Goal: Information Seeking & Learning: Find specific fact

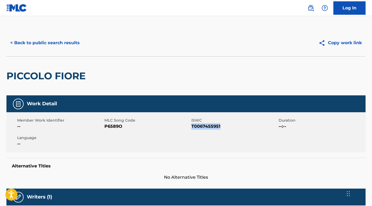
click at [72, 42] on button "< Back to public search results" at bounding box center [44, 42] width 77 height 13
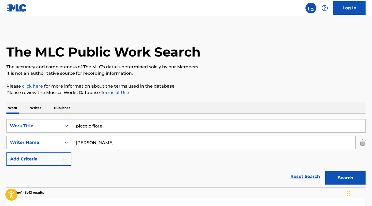
drag, startPoint x: 106, startPoint y: 127, endPoint x: 75, endPoint y: 127, distance: 31.7
click at [75, 127] on input "piccolo fiore" at bounding box center [218, 126] width 294 height 13
paste input "COUNT '[PERSON_NAME]"
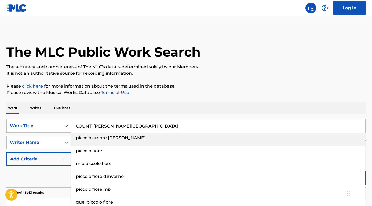
drag, startPoint x: 103, startPoint y: 126, endPoint x: 150, endPoint y: 126, distance: 47.2
click at [150, 126] on input "COUNT '[PERSON_NAME][GEOGRAPHIC_DATA]" at bounding box center [218, 126] width 294 height 13
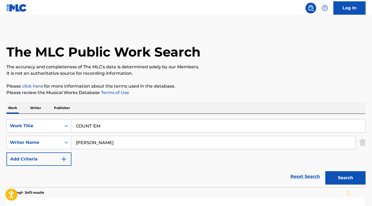
type input "COUNT 'EM"
drag, startPoint x: 111, startPoint y: 142, endPoint x: 55, endPoint y: 142, distance: 55.5
click at [55, 142] on div "SearchWithCriteria3719adcc-2134-4137-8775-770926af3236 Writer Name [PERSON_NAME]" at bounding box center [185, 142] width 359 height 13
paste input "[PERSON_NAME]"
type input "[PERSON_NAME]"
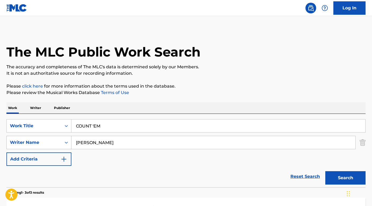
click at [345, 178] on button "Search" at bounding box center [345, 177] width 40 height 13
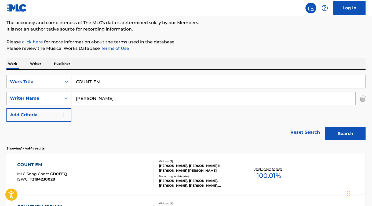
scroll to position [44, 0]
click at [36, 161] on div "COUNT EM MLC Song Code : CD0EEQ ISWC : T3184230028 Writers ( 3 ) [PERSON_NAME],…" at bounding box center [185, 174] width 359 height 40
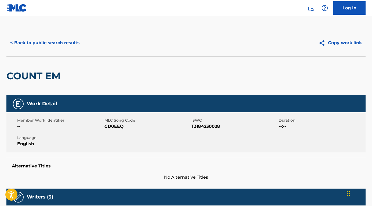
click at [50, 43] on button "< Back to public search results" at bounding box center [44, 42] width 77 height 13
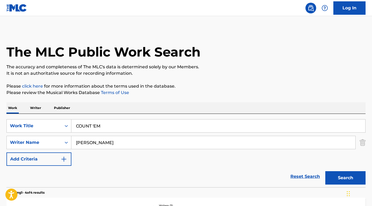
scroll to position [44, 0]
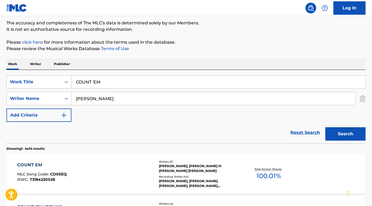
drag, startPoint x: 109, startPoint y: 84, endPoint x: 62, endPoint y: 85, distance: 46.9
click at [62, 85] on div "SearchWithCriteria9ad5b57e-139f-4fdb-872c-e88cf7f5cb10 Work Title COUNT 'EM" at bounding box center [185, 81] width 359 height 13
paste input "M'innamoro di te"
drag, startPoint x: 122, startPoint y: 84, endPoint x: 31, endPoint y: 83, distance: 91.7
click at [31, 83] on div "SearchWithCriteria9ad5b57e-139f-4fdb-872c-e88cf7f5cb10 Work Title COUNT 'EM M'i…" at bounding box center [185, 81] width 359 height 13
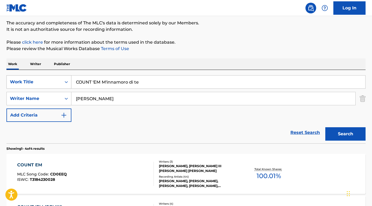
paste input "Search Form"
type input "M'innamoro di te"
click at [78, 66] on div "Work Writer Publisher" at bounding box center [185, 63] width 359 height 11
drag, startPoint x: 109, startPoint y: 95, endPoint x: 133, endPoint y: 103, distance: 25.6
click at [133, 103] on input "[PERSON_NAME]" at bounding box center [213, 98] width 284 height 13
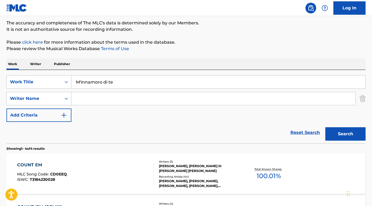
click at [345, 134] on button "Search" at bounding box center [345, 133] width 40 height 13
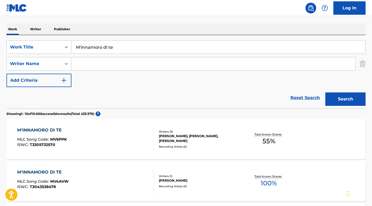
scroll to position [80, 0]
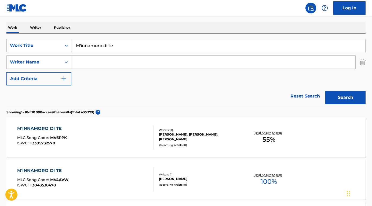
paste input "[PERSON_NAME]"
type input "[PERSON_NAME]"
click at [345, 98] on button "Search" at bounding box center [345, 97] width 40 height 13
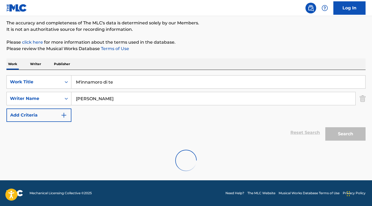
scroll to position [44, 0]
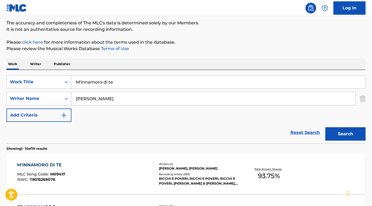
click at [52, 166] on div "M'INNAMORO DI TE" at bounding box center [41, 165] width 48 height 6
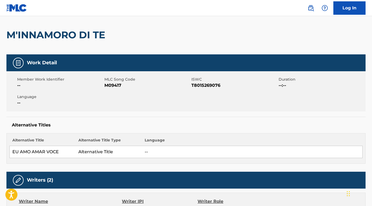
scroll to position [16, 0]
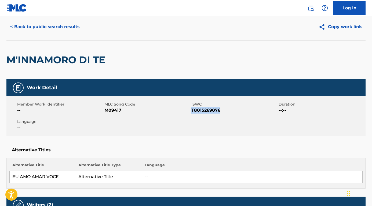
drag, startPoint x: 225, startPoint y: 110, endPoint x: 192, endPoint y: 111, distance: 33.5
click at [192, 111] on span "T8015269076" at bounding box center [234, 110] width 86 height 6
copy span "T8015269076"
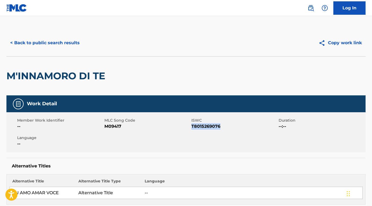
scroll to position [0, 0]
click at [67, 46] on button "< Back to public search results" at bounding box center [44, 42] width 77 height 13
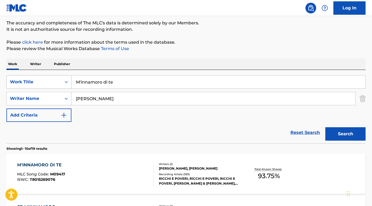
drag, startPoint x: 105, startPoint y: 79, endPoint x: 64, endPoint y: 78, distance: 41.1
click at [64, 78] on div "SearchWithCriteria9ad5b57e-139f-4fdb-872c-e88cf7f5cb10 Work Title M'innamoro di…" at bounding box center [185, 81] width 359 height 13
paste input "Boom Boom (Let's Go Back To My Room)"
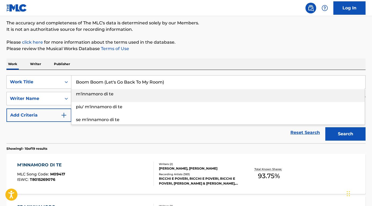
type input "Boom Boom (Let's Go Back To My Room)"
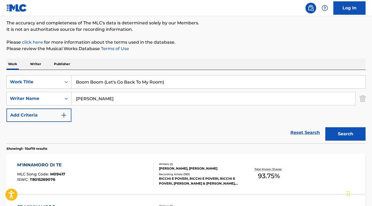
drag, startPoint x: 124, startPoint y: 101, endPoint x: 73, endPoint y: 99, distance: 50.2
click at [73, 100] on input "[PERSON_NAME]" at bounding box center [213, 98] width 284 height 13
type input "CHIEREGATO"
click at [345, 134] on button "Search" at bounding box center [345, 133] width 40 height 13
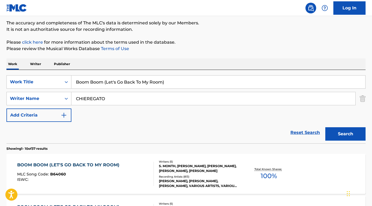
click at [69, 167] on div "BOOM BOOM (LET'S GO BACK TO MY ROOM)" at bounding box center [69, 165] width 105 height 6
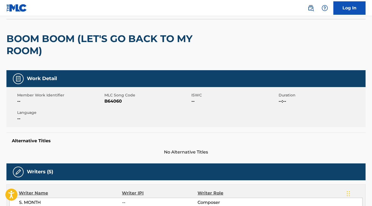
scroll to position [28, 0]
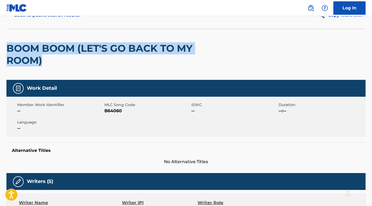
drag, startPoint x: 48, startPoint y: 64, endPoint x: 3, endPoint y: 48, distance: 48.1
copy h2 "BOOM BOOM (LET'S GO BACK TO MY ROOM)"
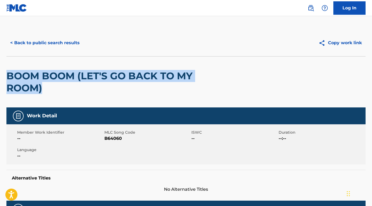
scroll to position [0, 0]
click at [45, 45] on button "< Back to public search results" at bounding box center [44, 42] width 77 height 13
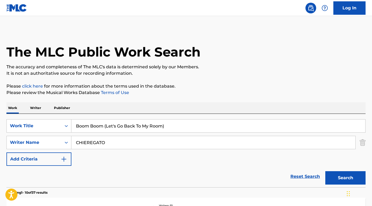
scroll to position [44, 0]
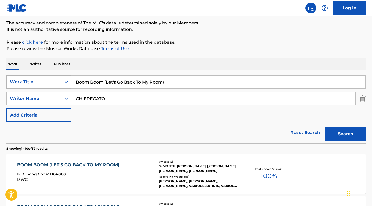
drag, startPoint x: 167, startPoint y: 83, endPoint x: 56, endPoint y: 75, distance: 111.8
click at [56, 75] on div "SearchWithCriteria9ad5b57e-139f-4fdb-872c-e88cf7f5cb10 Work Title Boom Boom (Le…" at bounding box center [185, 81] width 359 height 13
paste input "Chapel of Love"
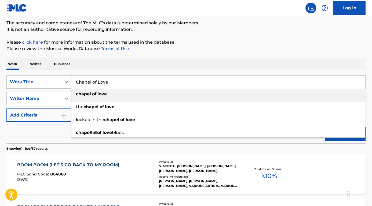
click at [116, 97] on div "chapel of love" at bounding box center [217, 94] width 293 height 10
type input "chapel of love"
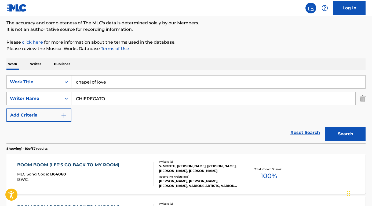
drag, startPoint x: 108, startPoint y: 101, endPoint x: 51, endPoint y: 100, distance: 57.1
click at [51, 100] on div "SearchWithCriteria3719adcc-2134-4137-8775-770926af3236 Writer Name CHIEREGATO" at bounding box center [185, 98] width 359 height 13
type input "[PERSON_NAME]"
click at [345, 134] on button "Search" at bounding box center [345, 133] width 40 height 13
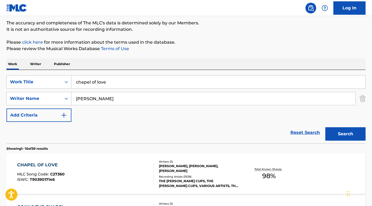
click at [37, 165] on div "CHAPEL OF LOVE" at bounding box center [40, 165] width 47 height 6
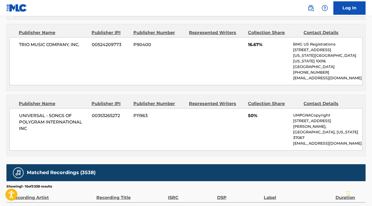
scroll to position [468, 0]
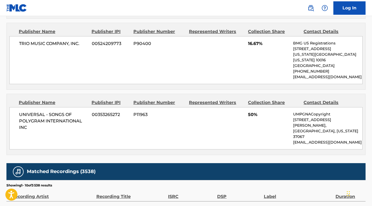
click at [205, 0] on nav "Log In" at bounding box center [186, 8] width 372 height 16
